Goal: Transaction & Acquisition: Download file/media

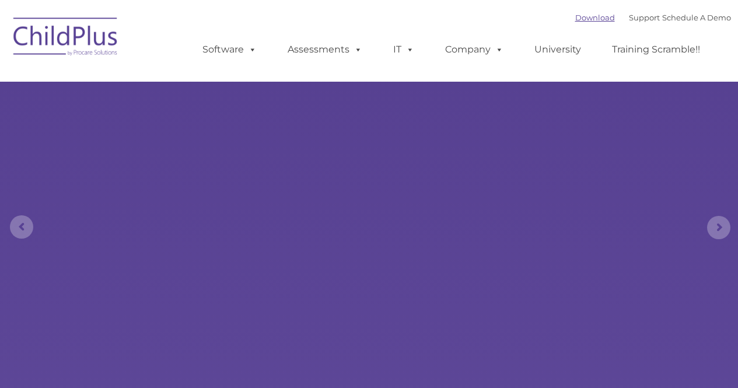
select select "MEDIUM"
click at [581, 20] on link "Download" at bounding box center [595, 17] width 40 height 9
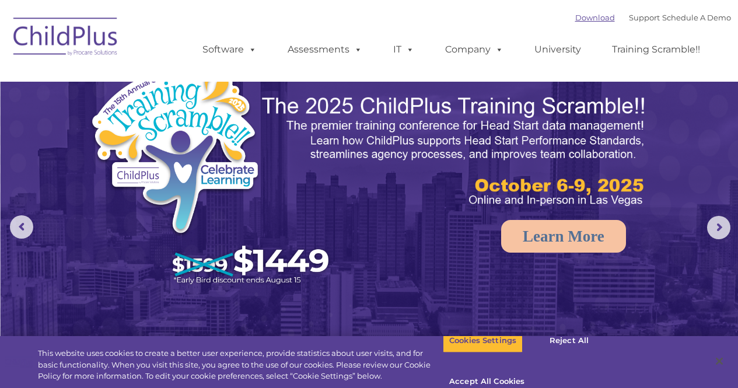
click at [575, 18] on link "Download" at bounding box center [595, 17] width 40 height 9
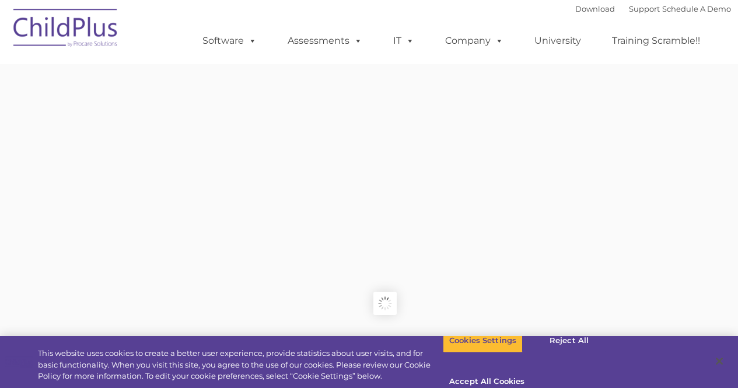
type input ""
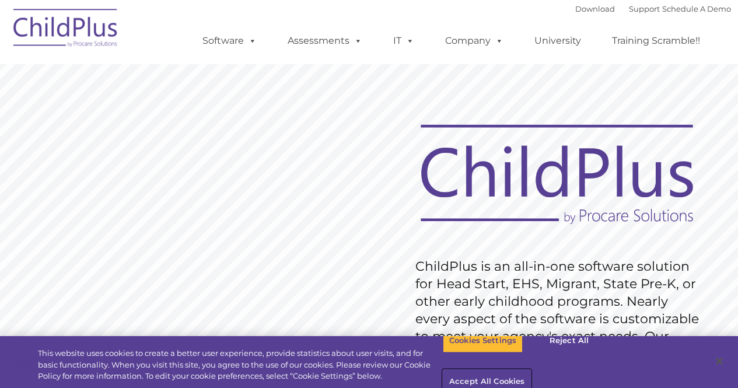
click at [531, 370] on button "Accept All Cookies" at bounding box center [487, 382] width 88 height 24
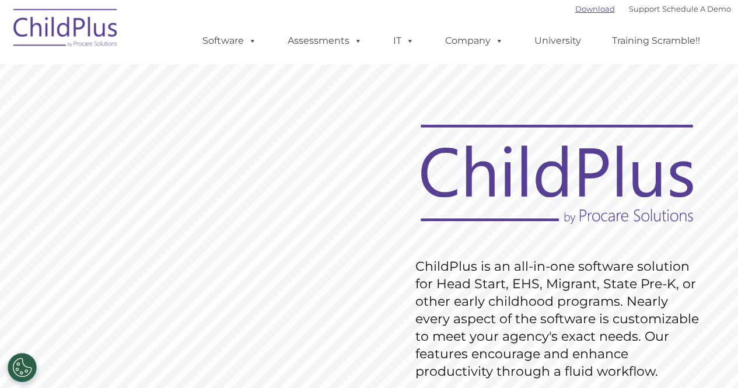
click at [580, 11] on link "Download" at bounding box center [595, 8] width 40 height 9
